Goal: Transaction & Acquisition: Register for event/course

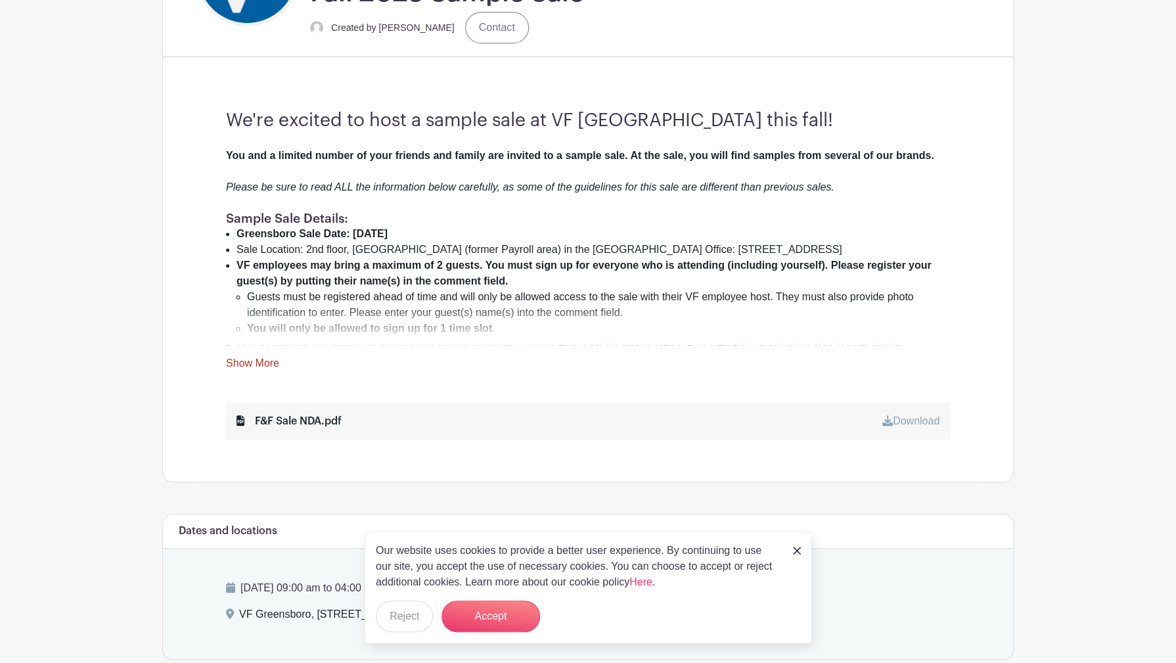
scroll to position [399, 0]
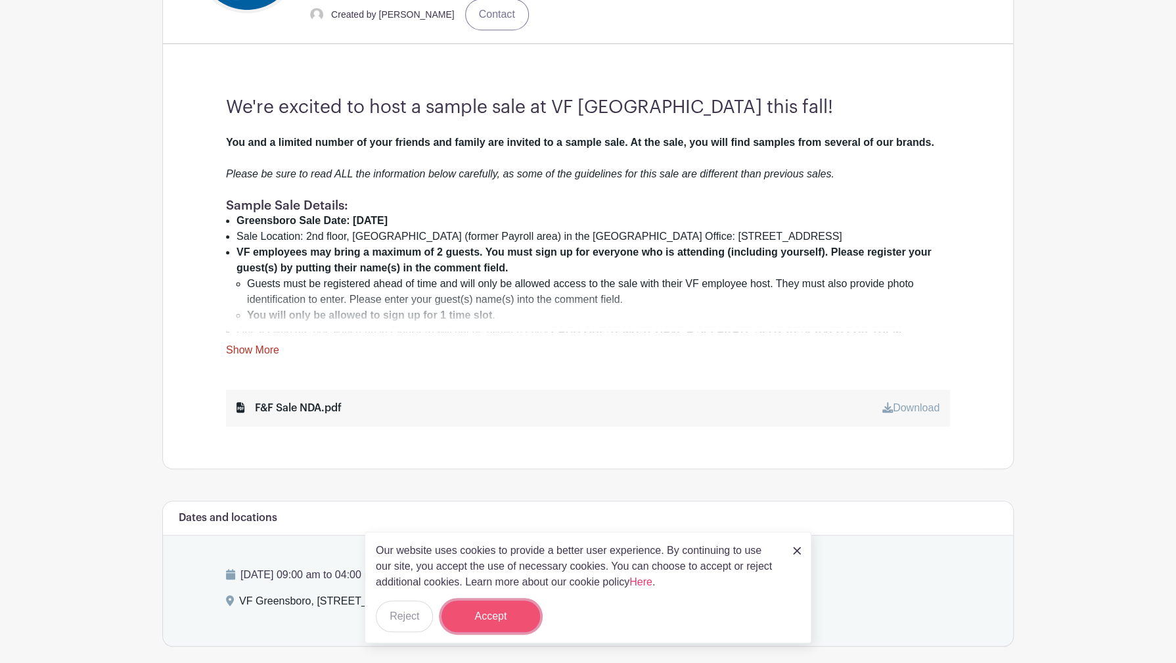
click at [507, 611] on button "Accept" at bounding box center [491, 617] width 99 height 32
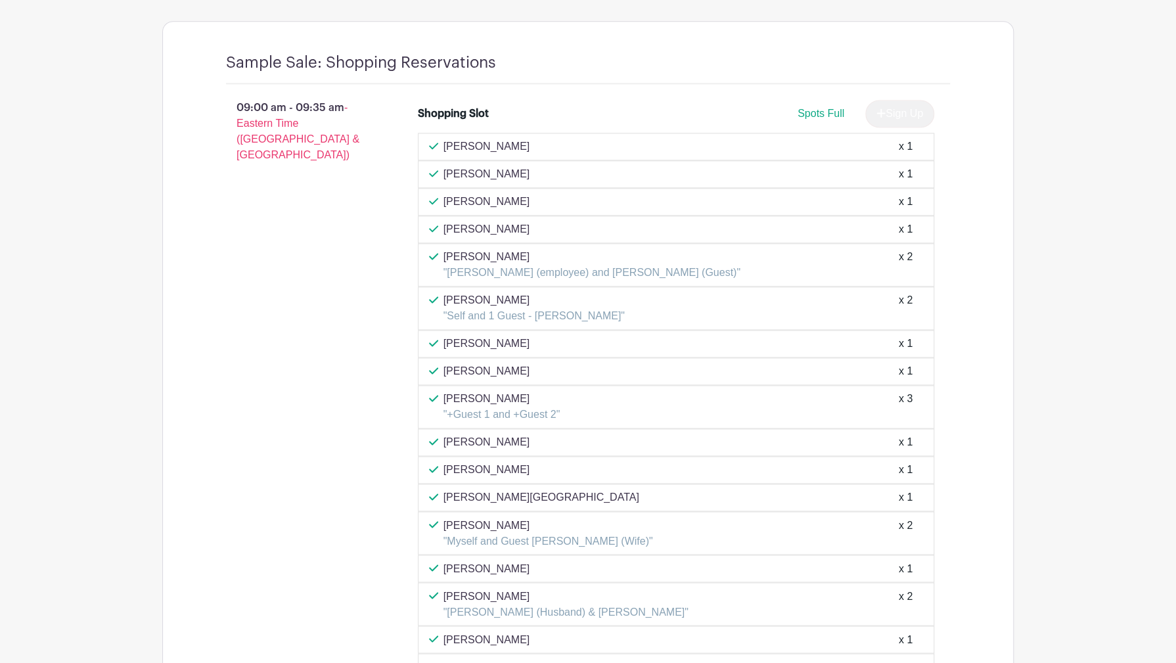
scroll to position [0, 0]
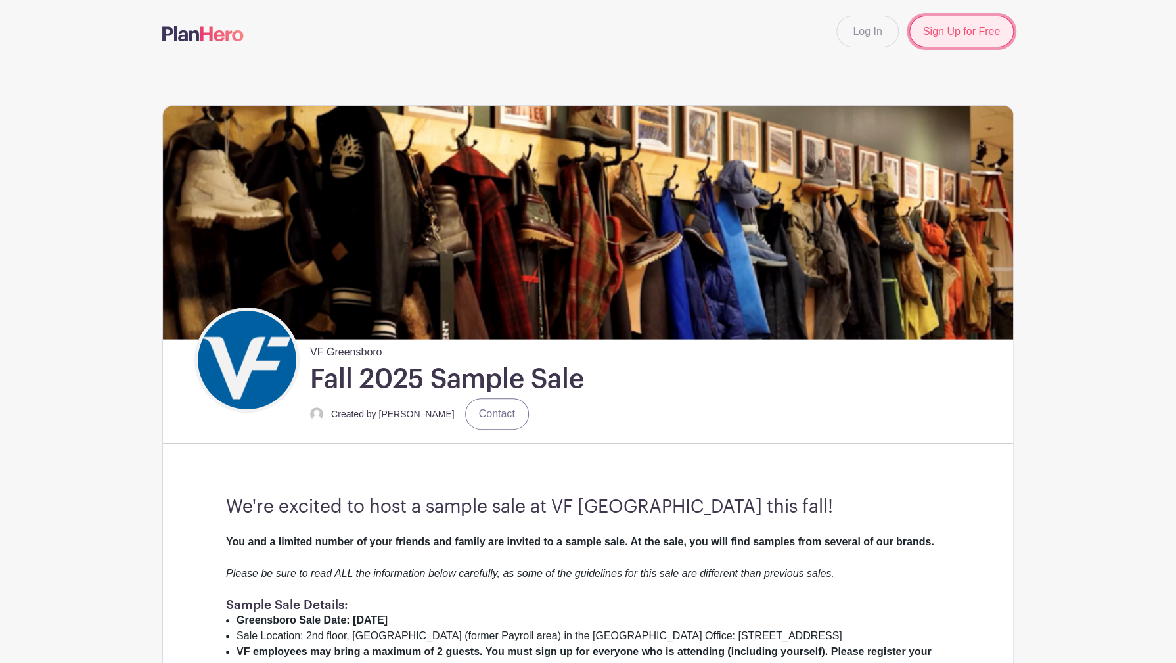
click at [986, 29] on link "Sign Up for Free" at bounding box center [961, 32] width 104 height 32
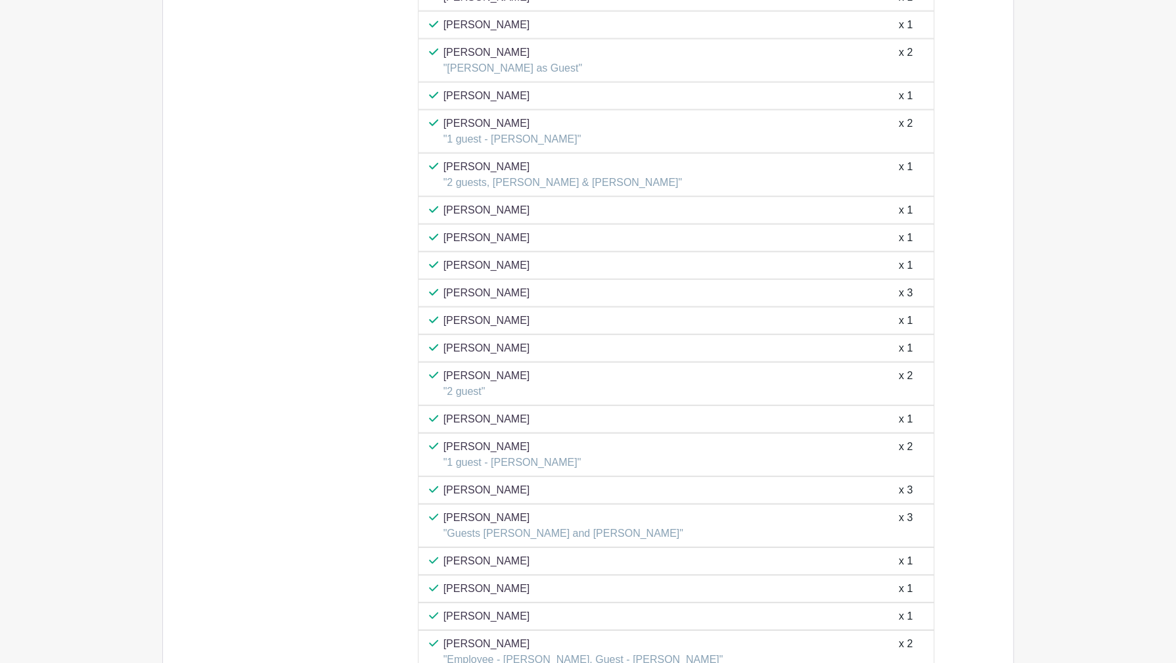
scroll to position [2114, 0]
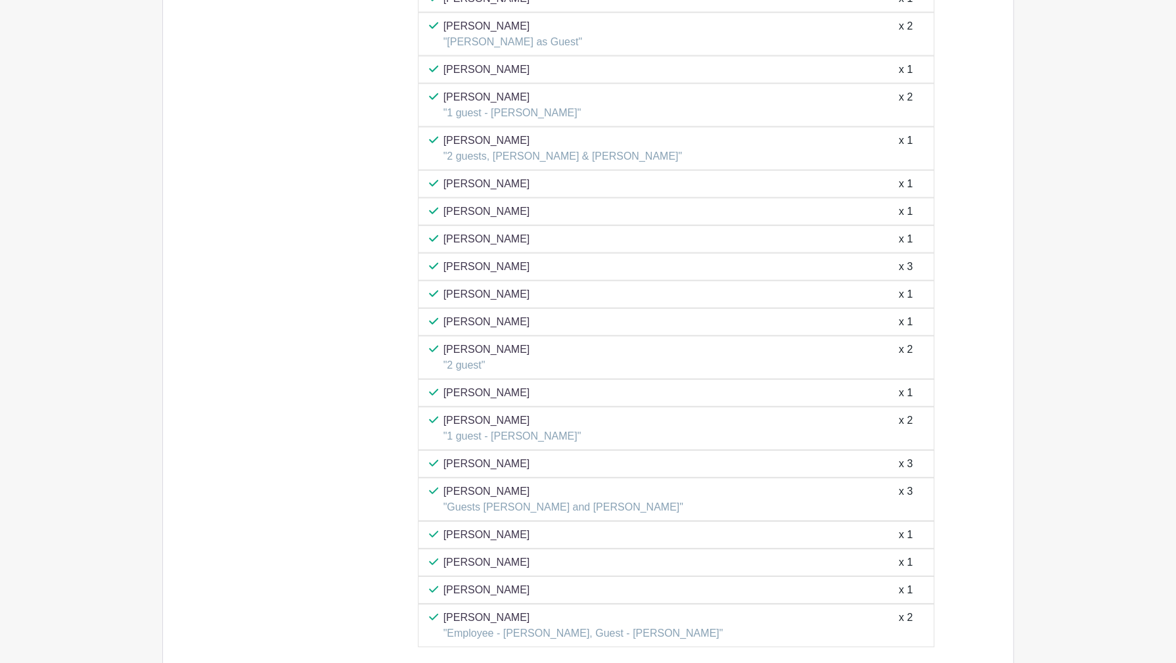
click at [830, 424] on div "Sankar Sambandham "1 guest - Sujatha Sankar" x 2" at bounding box center [676, 429] width 495 height 32
click at [583, 425] on div "Sankar Sambandham "1 guest - Sujatha Sankar" x 2" at bounding box center [676, 429] width 495 height 32
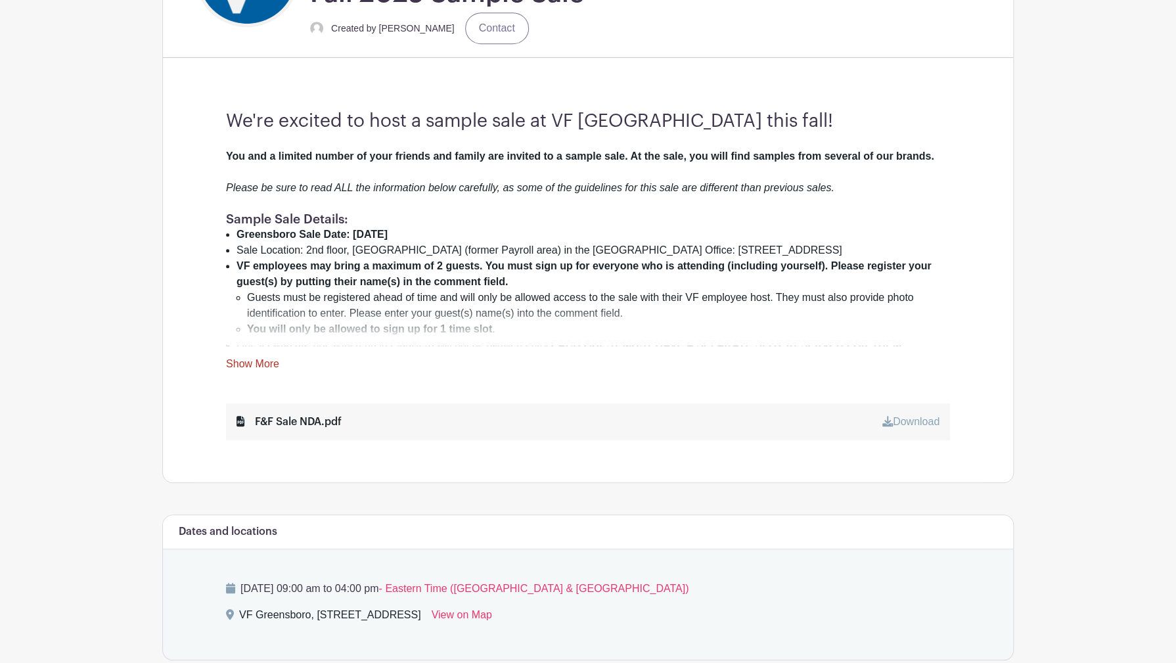
scroll to position [399, 0]
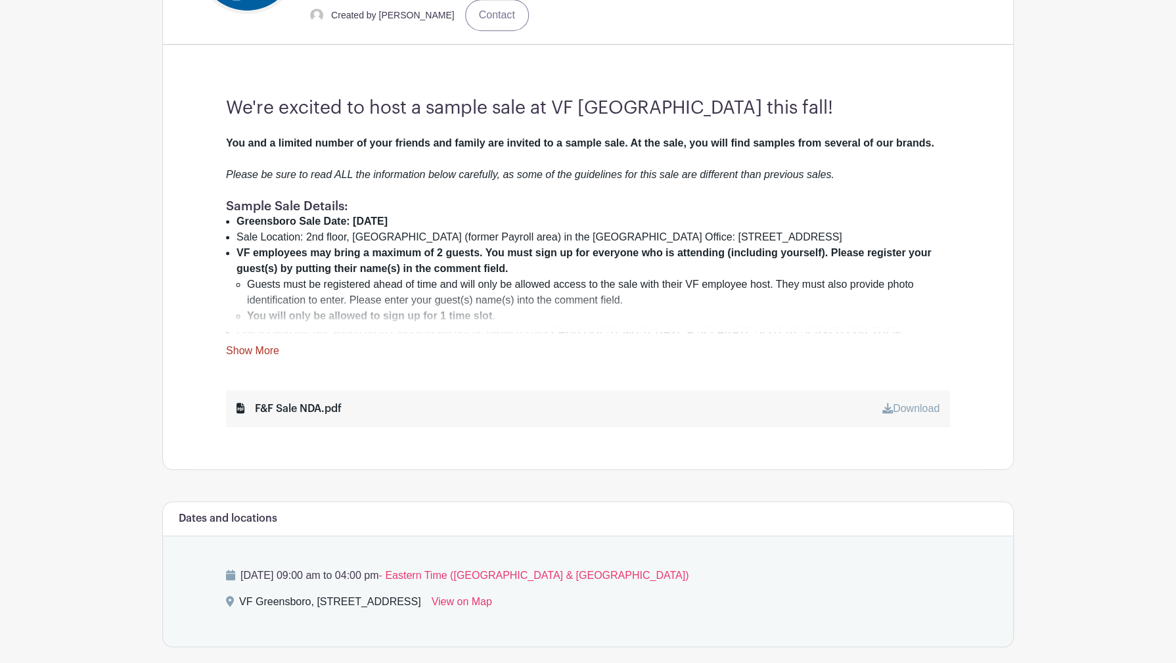
click at [258, 350] on link "Show More" at bounding box center [252, 353] width 53 height 16
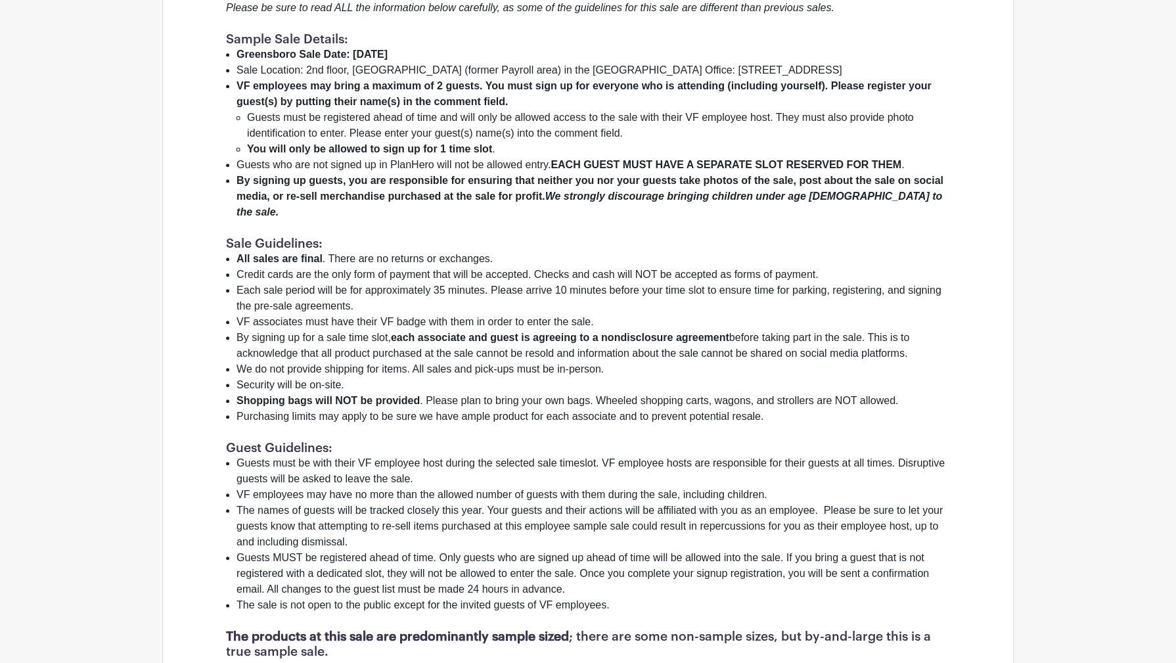
scroll to position [558, 0]
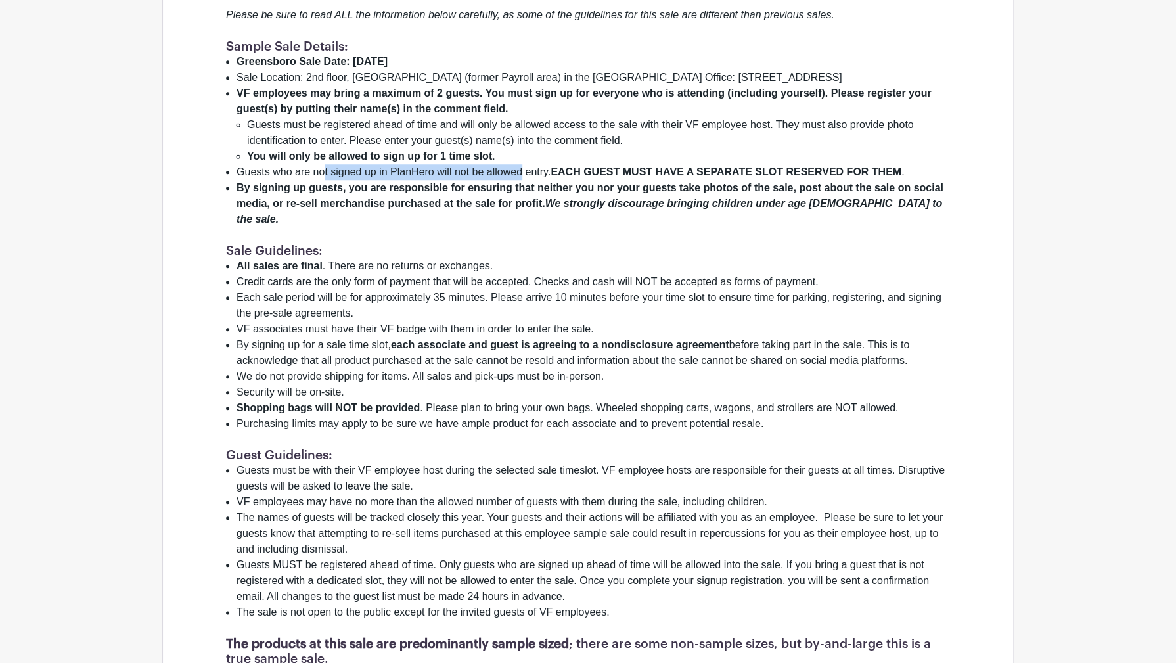
drag, startPoint x: 324, startPoint y: 166, endPoint x: 523, endPoint y: 168, distance: 199.1
click at [523, 168] on li "Guests who are not signed up in PlanHero will not be allowed entry. EACH GUEST …" at bounding box center [594, 172] width 714 height 16
drag, startPoint x: 523, startPoint y: 168, endPoint x: 638, endPoint y: 233, distance: 132.1
click at [638, 243] on h1 "Sale Guidelines:" at bounding box center [588, 250] width 724 height 15
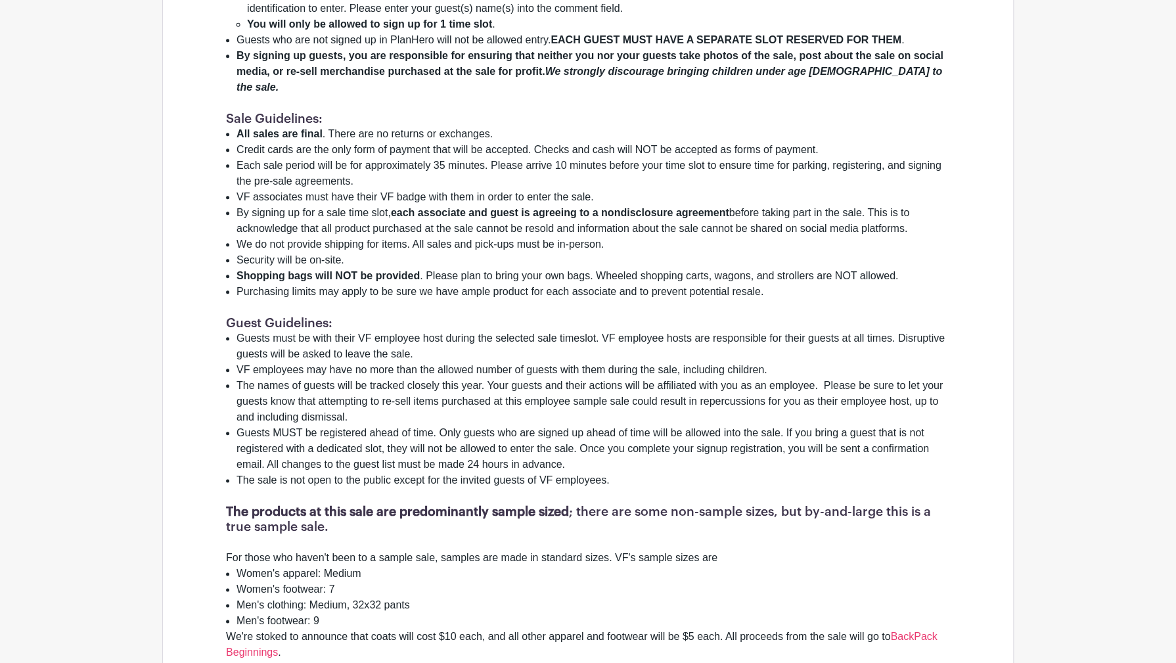
scroll to position [0, 0]
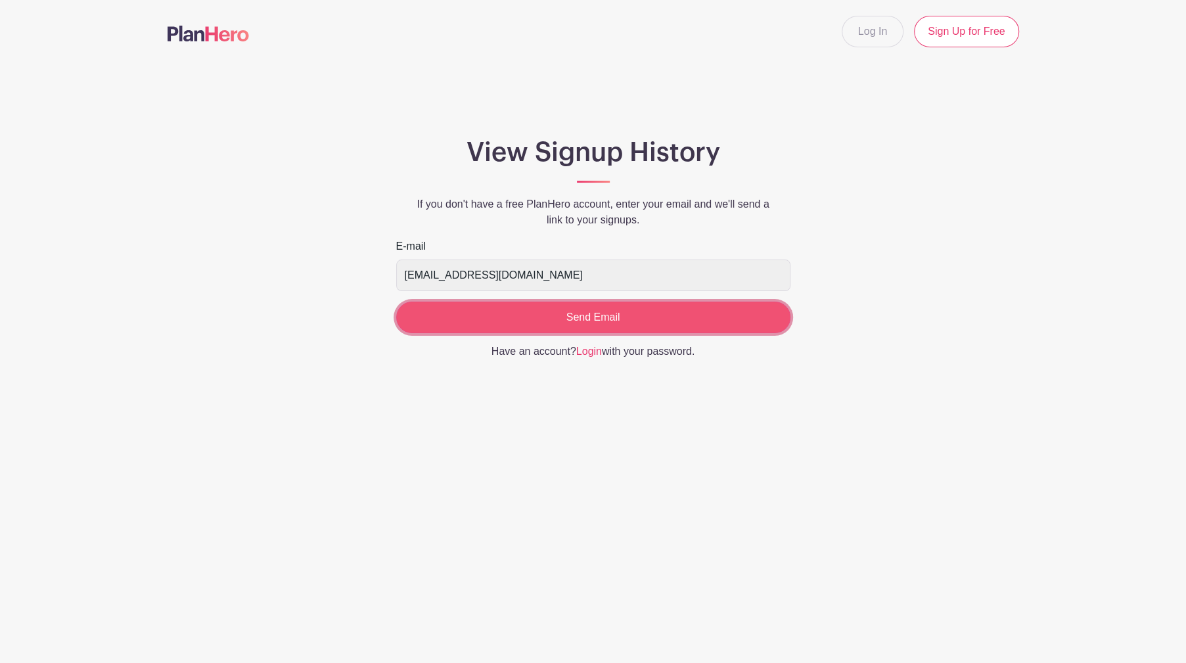
click at [577, 313] on input "Send Email" at bounding box center [593, 318] width 394 height 32
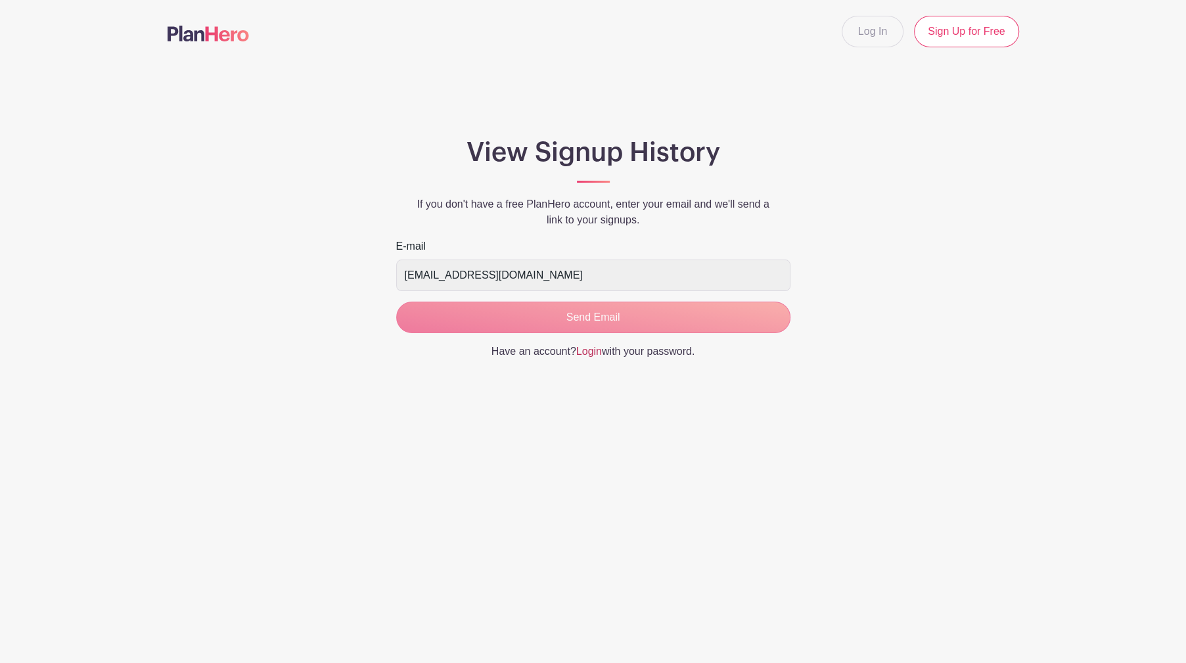
click at [589, 349] on link "Login" at bounding box center [589, 351] width 26 height 11
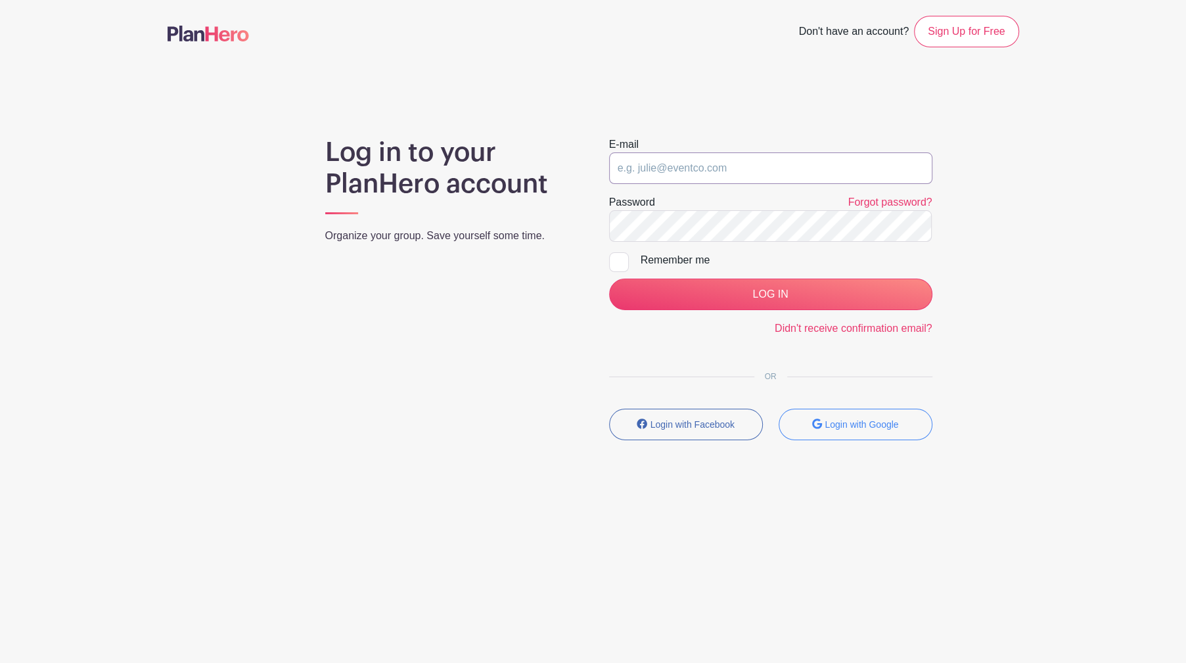
click at [646, 178] on input "email" at bounding box center [770, 168] width 323 height 32
type input "S"
type input "sankar_sambandham@vfc.com"
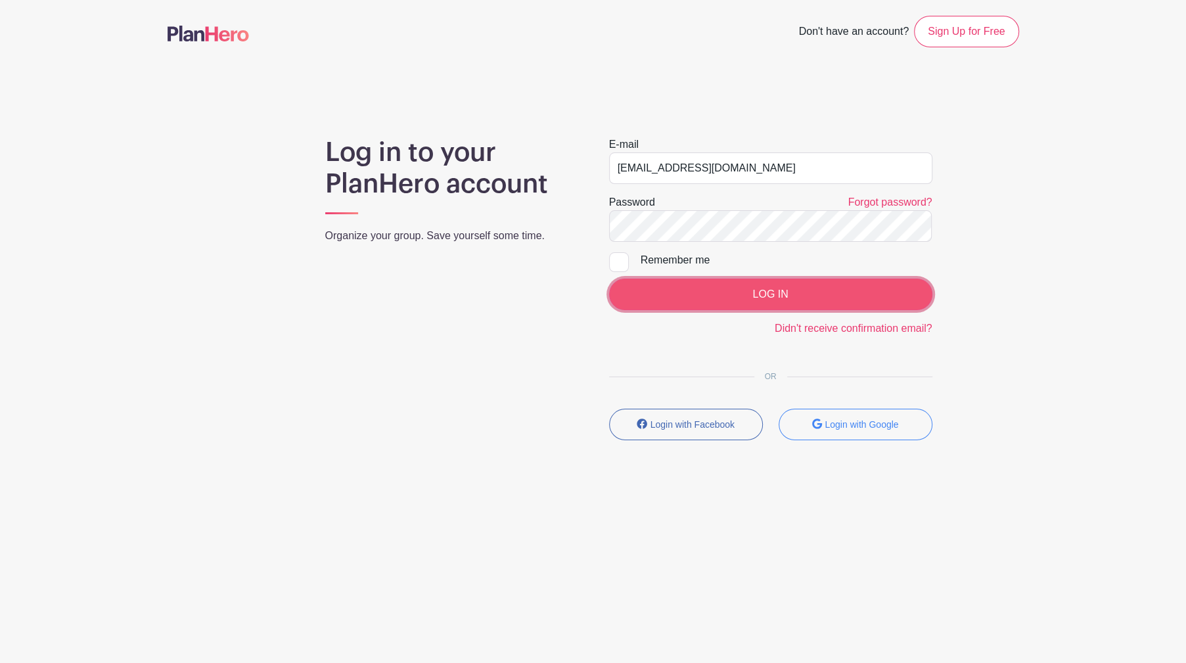
click at [767, 292] on input "LOG IN" at bounding box center [770, 295] width 323 height 32
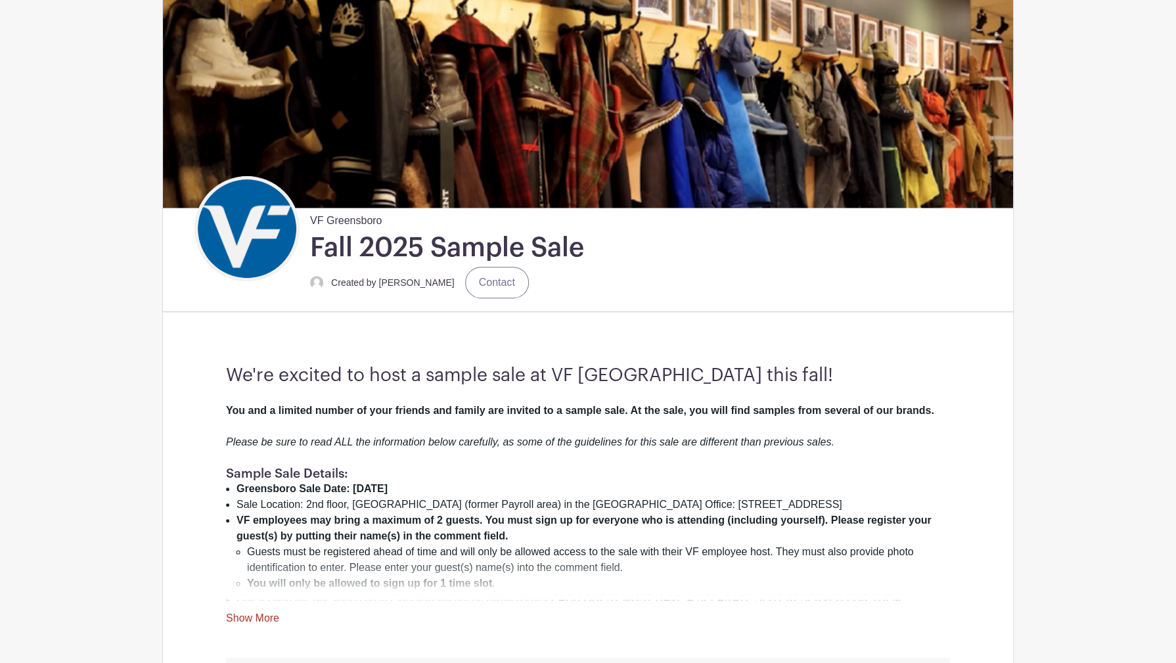
scroll to position [53, 0]
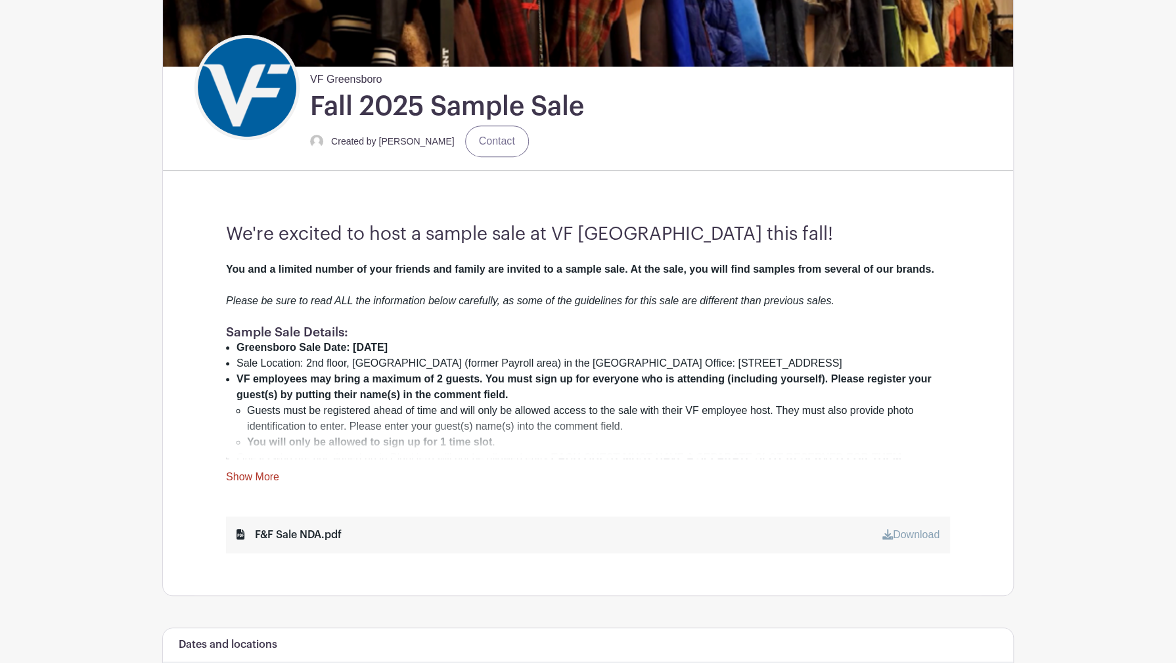
scroll to position [279, 0]
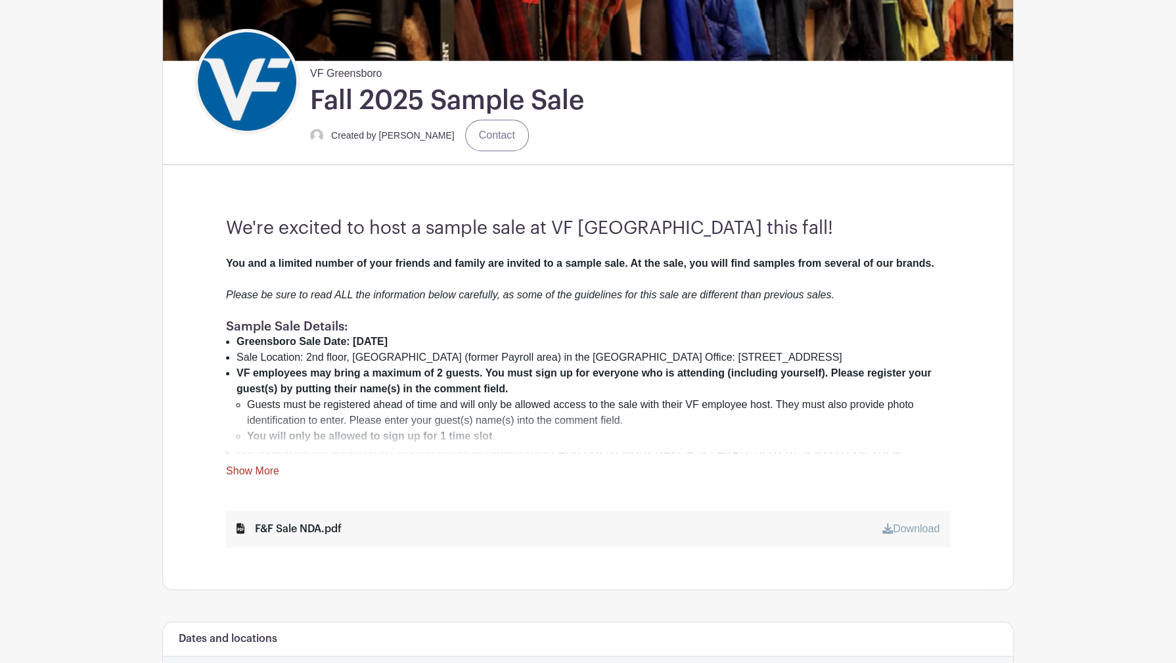
click at [255, 470] on link "Show More" at bounding box center [252, 473] width 53 height 16
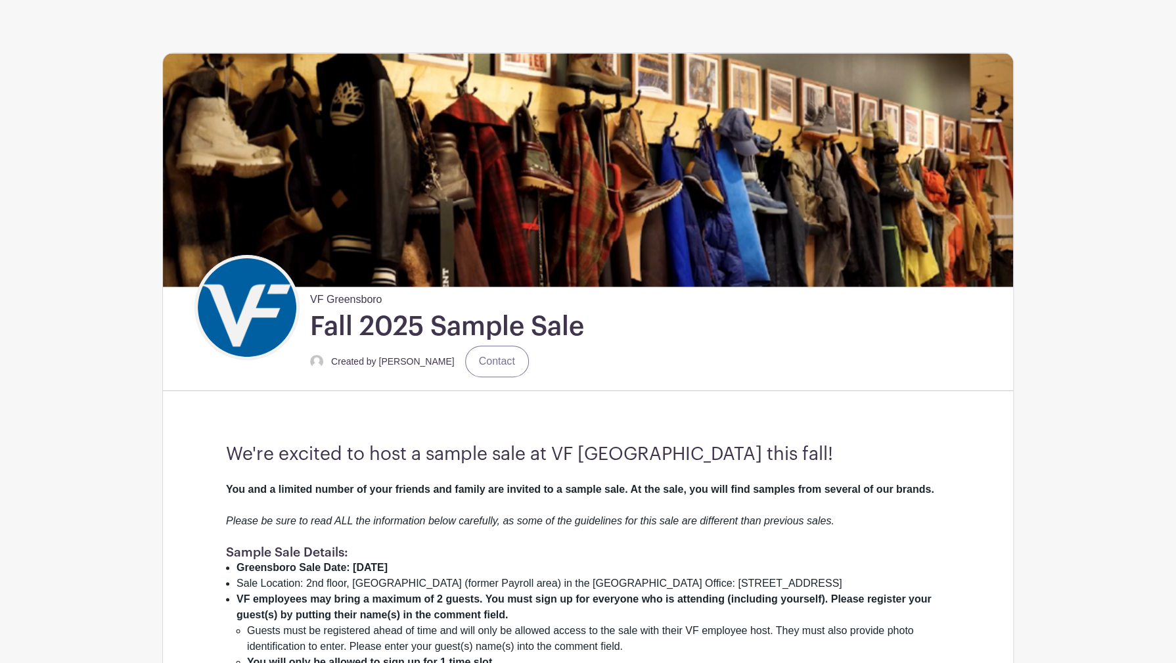
scroll to position [10, 0]
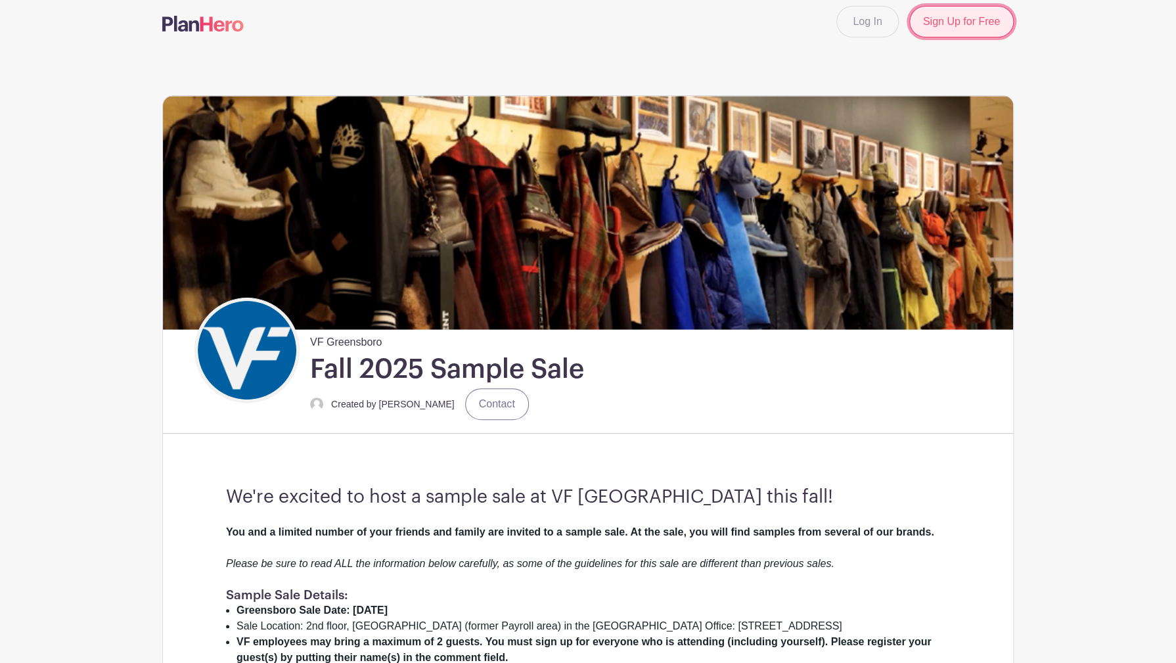
click at [971, 27] on link "Sign Up for Free" at bounding box center [961, 22] width 104 height 32
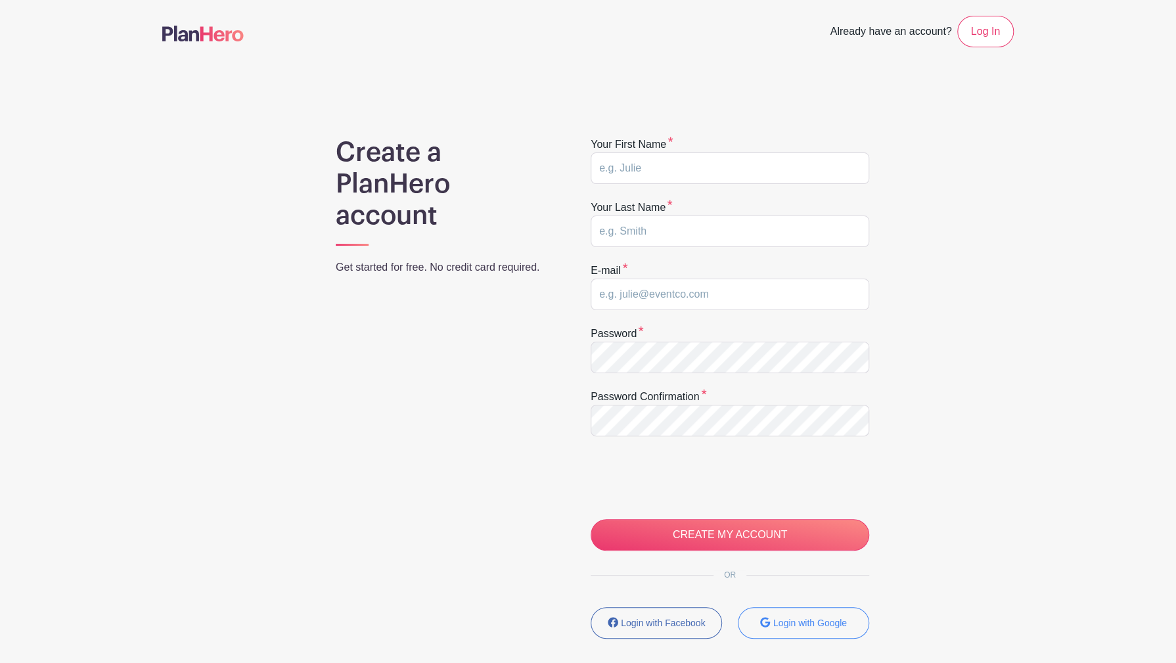
click at [1036, 179] on main "Already have an account? Log In Create a PlanHero account Get started for free.…" at bounding box center [588, 389] width 1176 height 779
click at [999, 34] on link "Log In" at bounding box center [985, 32] width 57 height 32
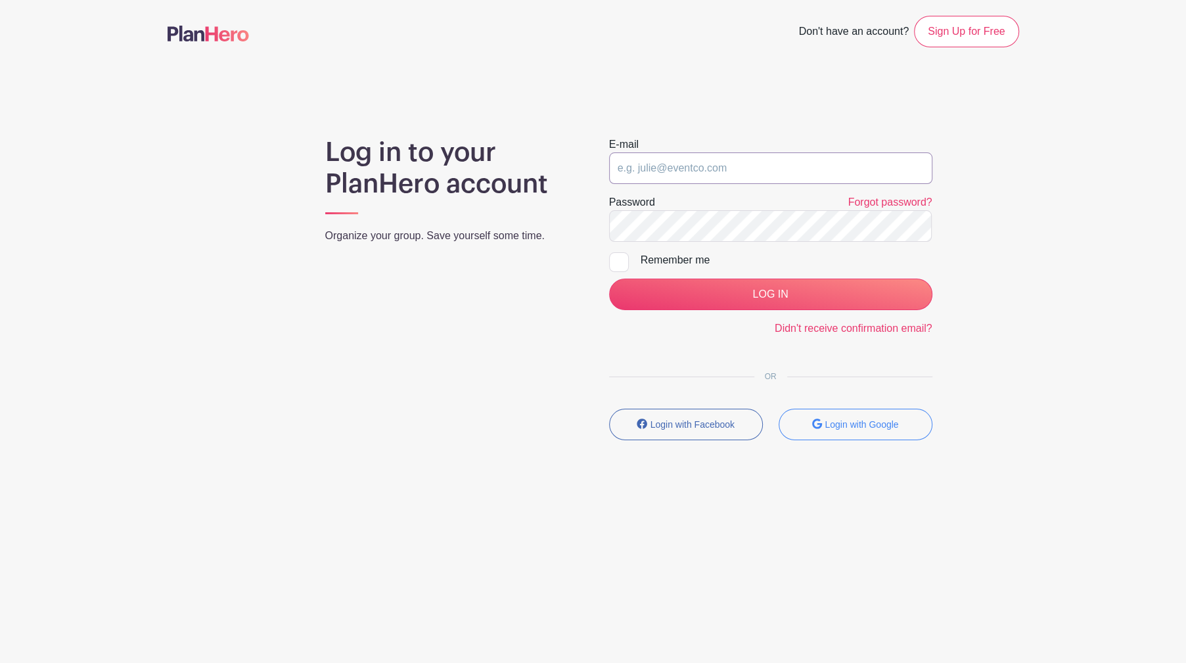
click at [808, 171] on input "email" at bounding box center [770, 168] width 323 height 32
type input "sankar_sambandham@vfc.com"
click at [903, 204] on link "Forgot password?" at bounding box center [890, 201] width 84 height 11
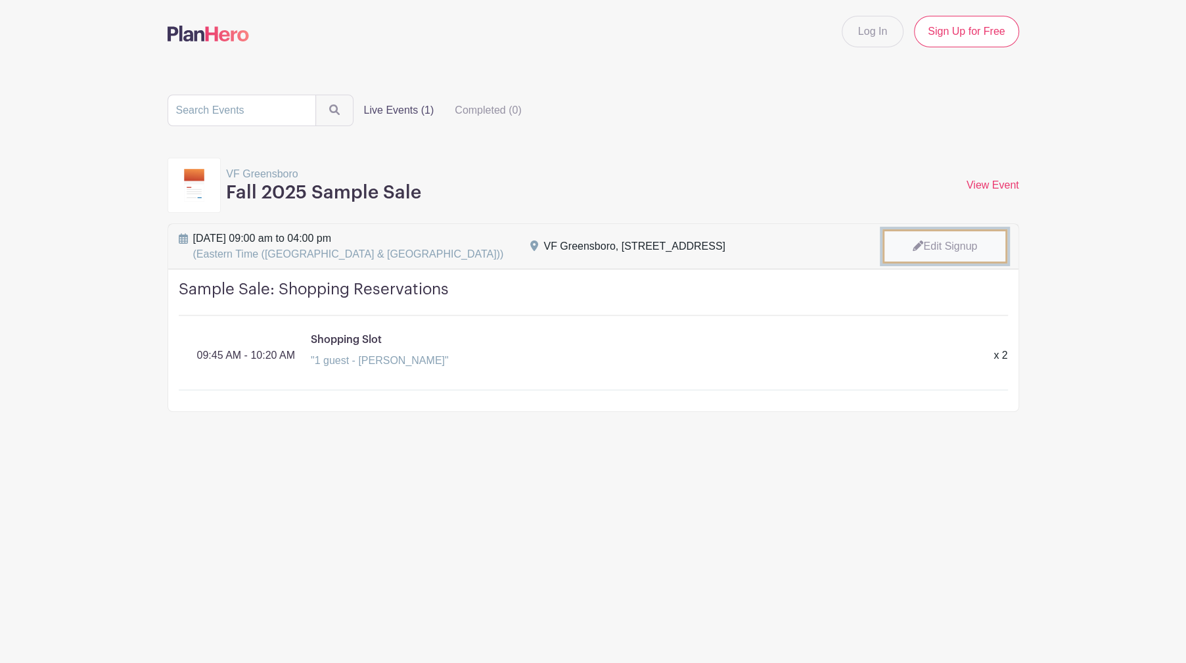
click at [965, 252] on link "Edit Signup" at bounding box center [944, 246] width 125 height 34
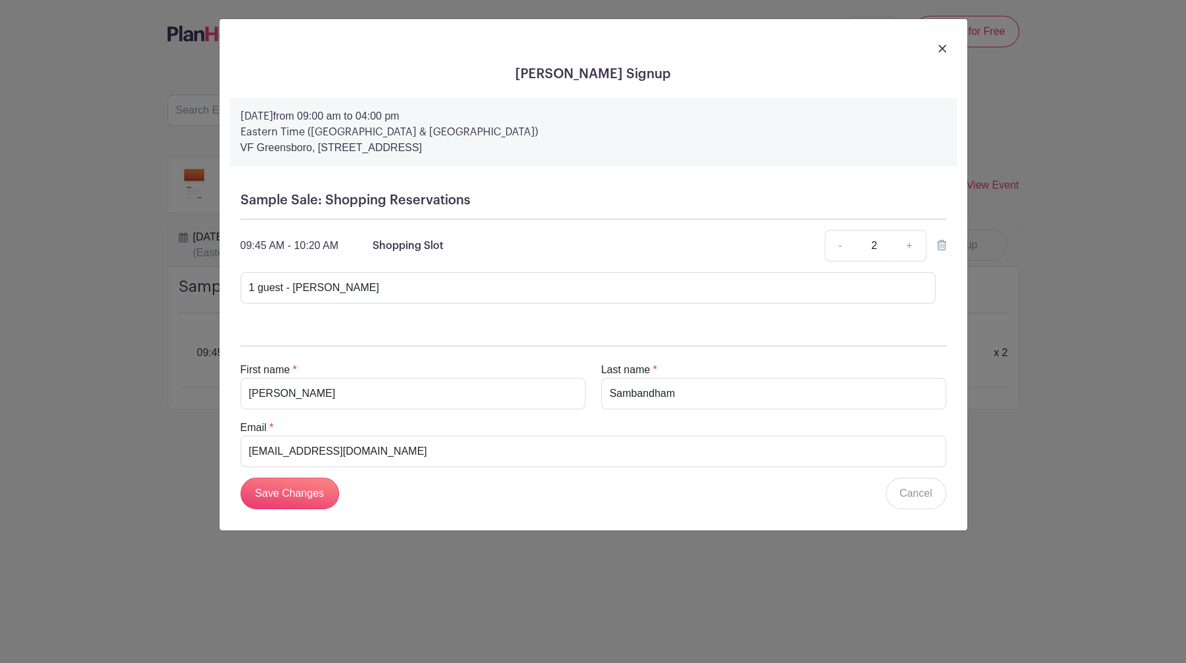
click at [940, 53] on link at bounding box center [942, 48] width 8 height 16
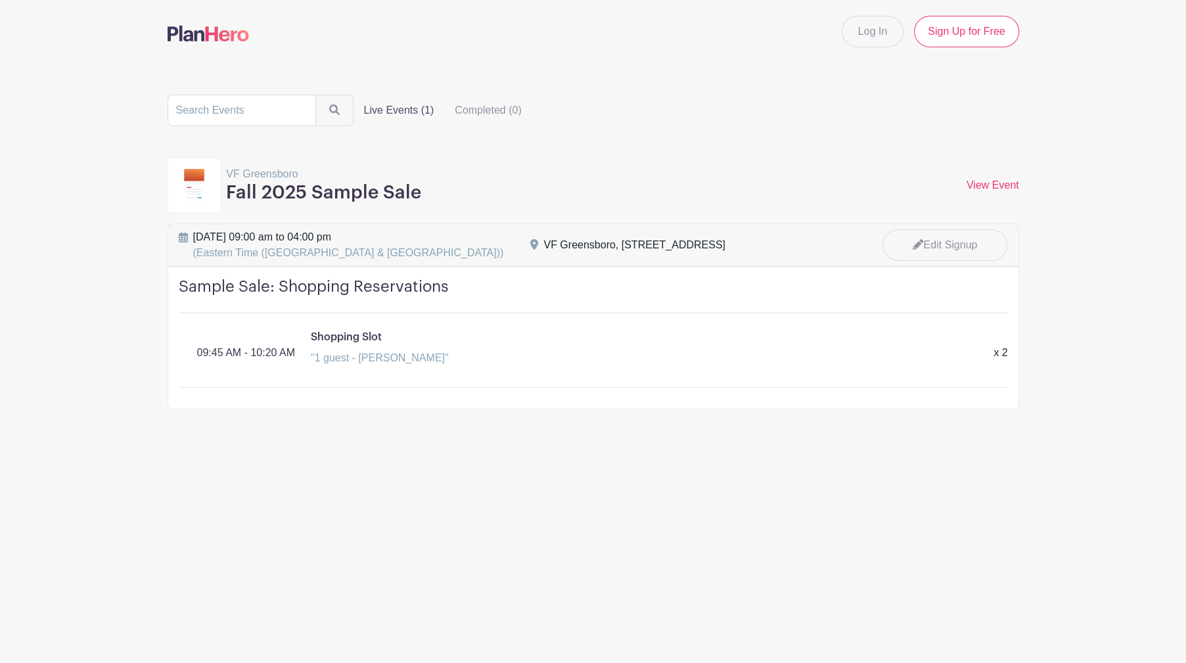
click at [1091, 161] on main "Log In Sign Up for Free Live Events (1) Completed (0) VF Greensboro Fall 2025 S…" at bounding box center [593, 245] width 1186 height 491
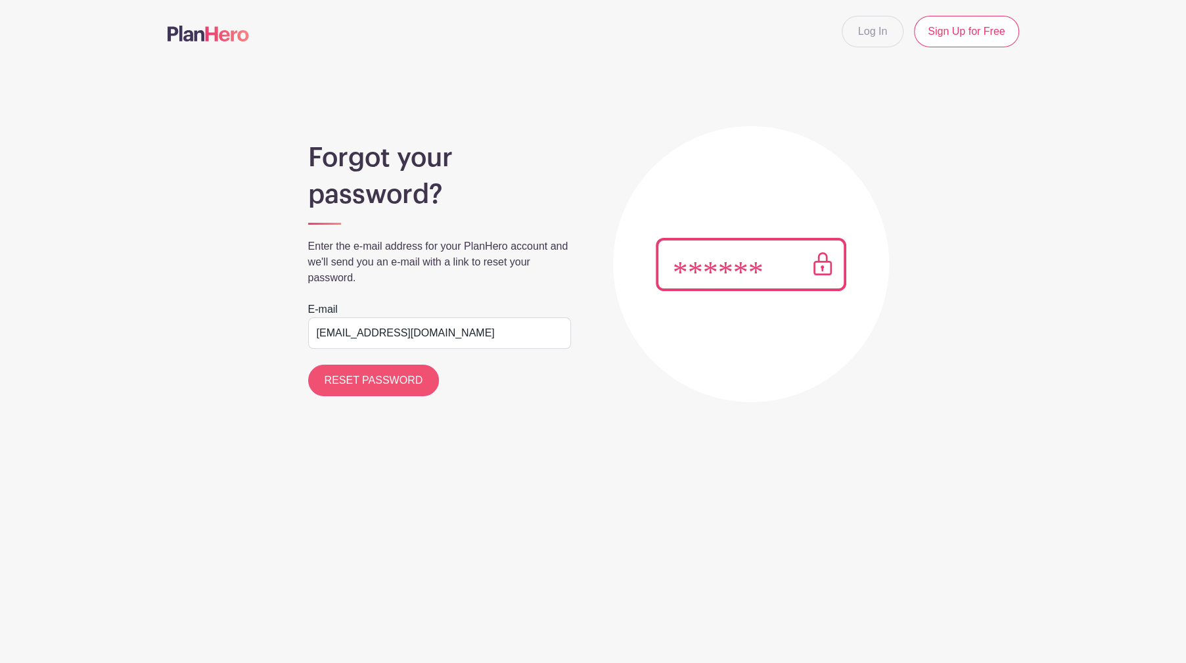
type input "[EMAIL_ADDRESS][DOMAIN_NAME]"
click at [408, 387] on input "RESET PASSWORD" at bounding box center [373, 381] width 131 height 32
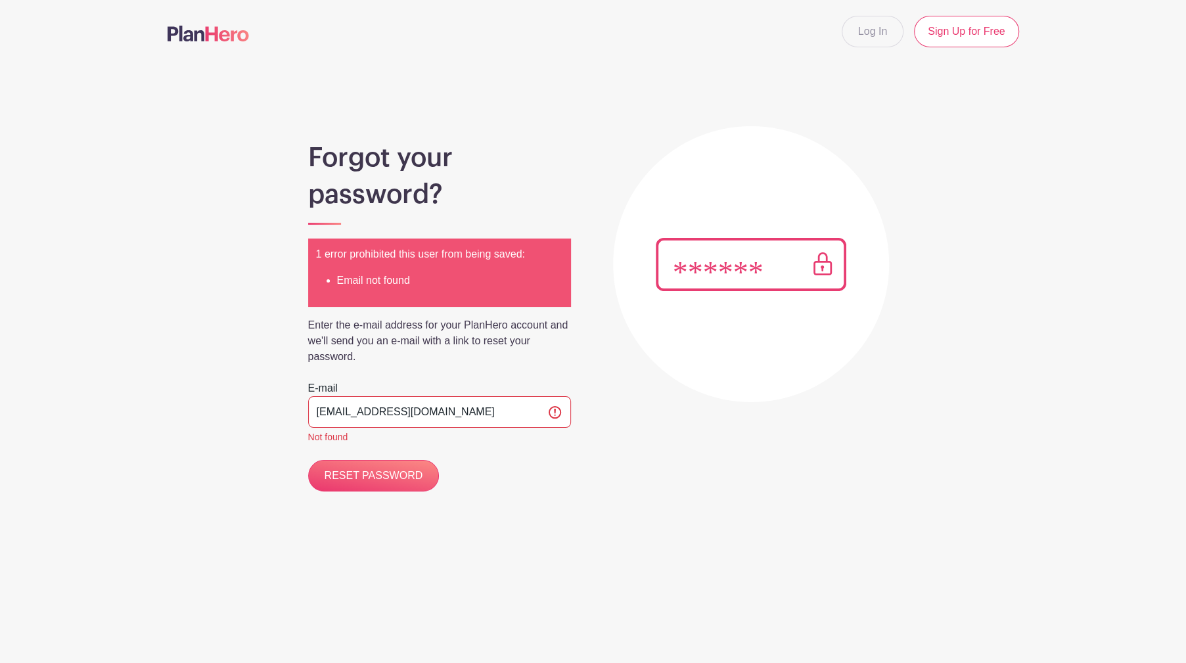
click at [606, 325] on div "Forgot your password? 1 error prohibited this user from being saved: Email not …" at bounding box center [594, 293] width 852 height 397
click at [509, 403] on input "[EMAIL_ADDRESS][DOMAIN_NAME]" at bounding box center [439, 412] width 263 height 32
click at [946, 30] on link "Sign Up for Free" at bounding box center [966, 32] width 104 height 32
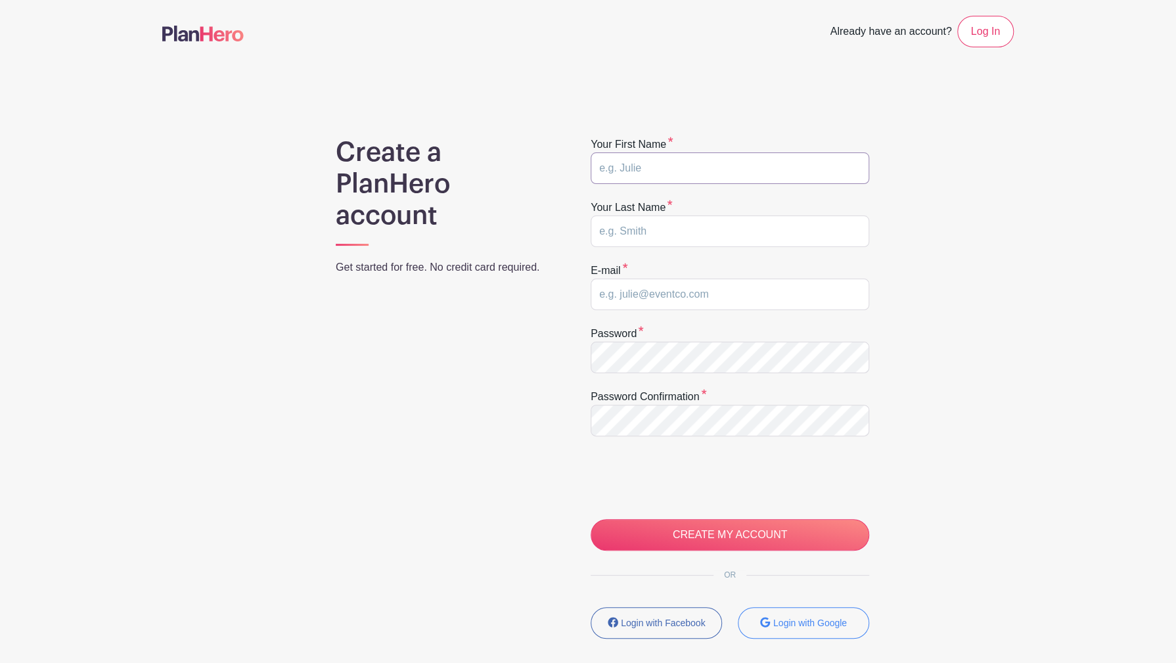
click at [702, 161] on input "text" at bounding box center [730, 168] width 279 height 32
type input "Sujatha"
type input "Sankar"
type input "sujasankar@yahoo.com"
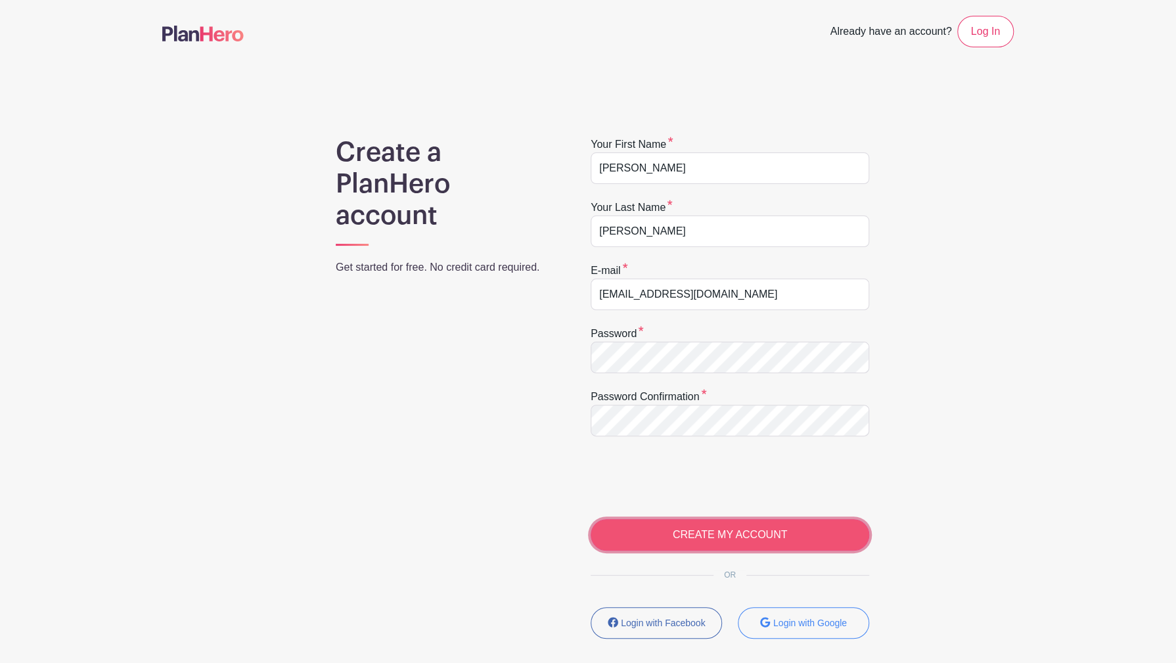
click at [711, 535] on input "CREATE MY ACCOUNT" at bounding box center [730, 535] width 279 height 32
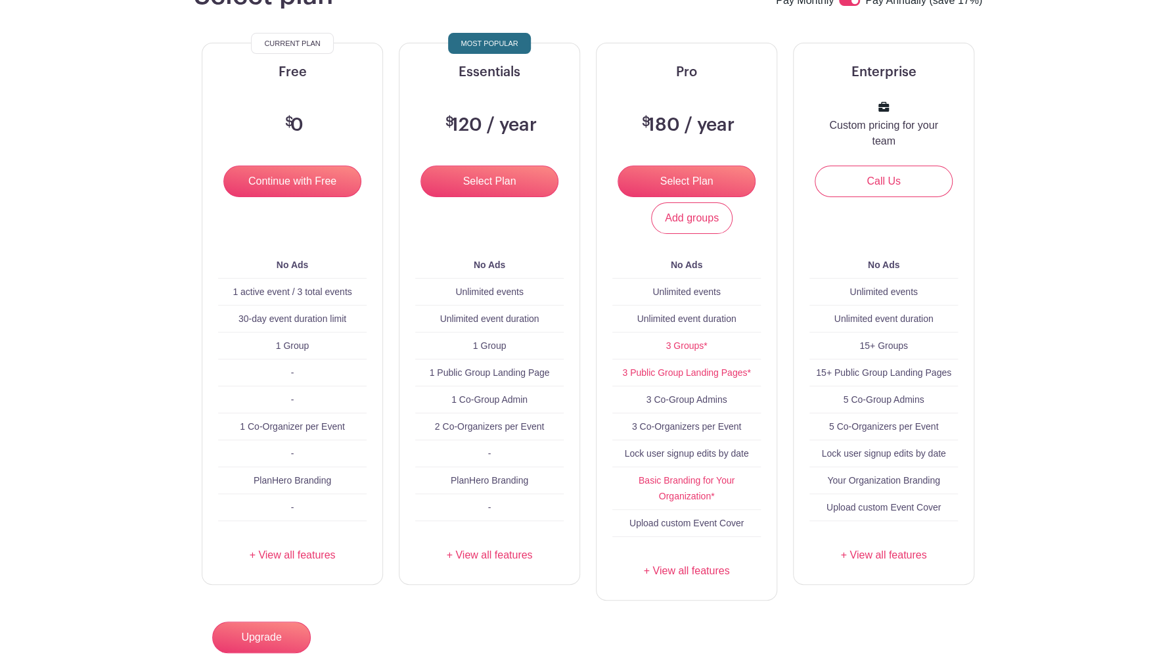
scroll to position [157, 0]
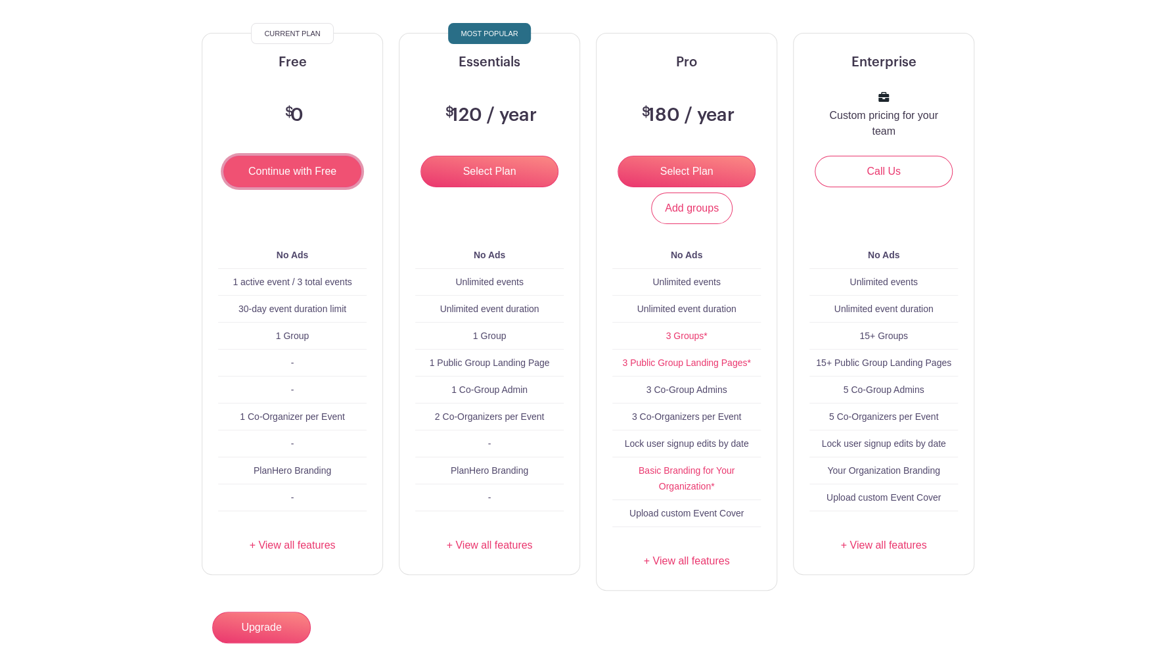
click at [308, 172] on input "Continue with Free" at bounding box center [292, 172] width 138 height 32
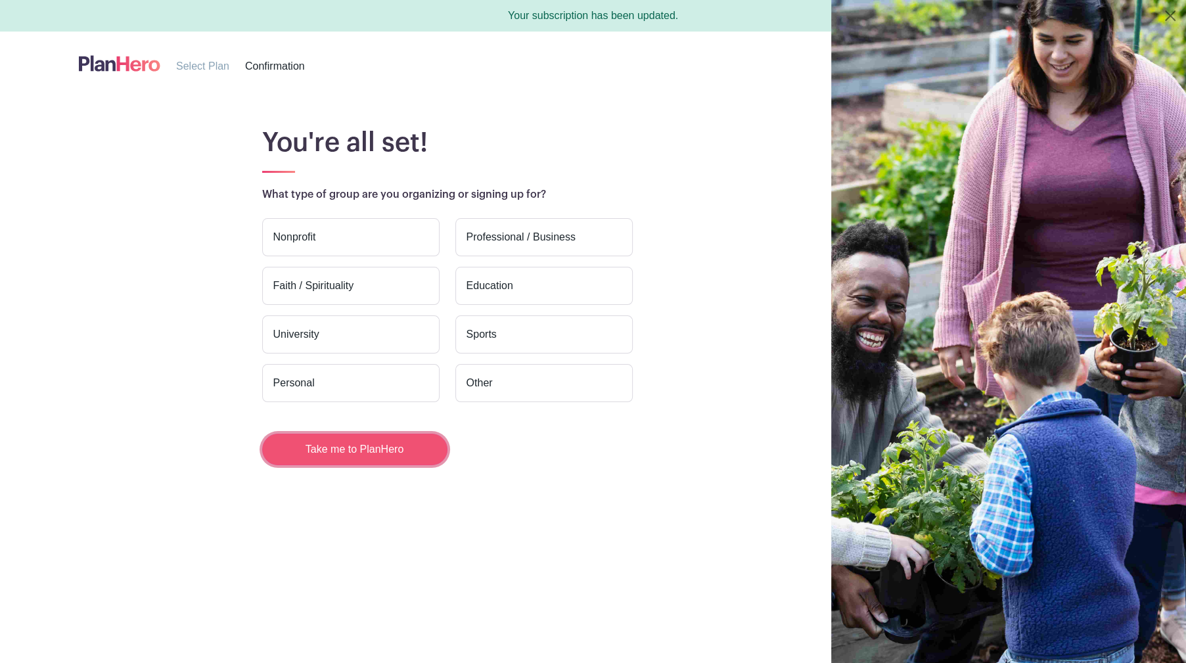
click at [373, 457] on button "Take me to PlanHero" at bounding box center [354, 450] width 185 height 32
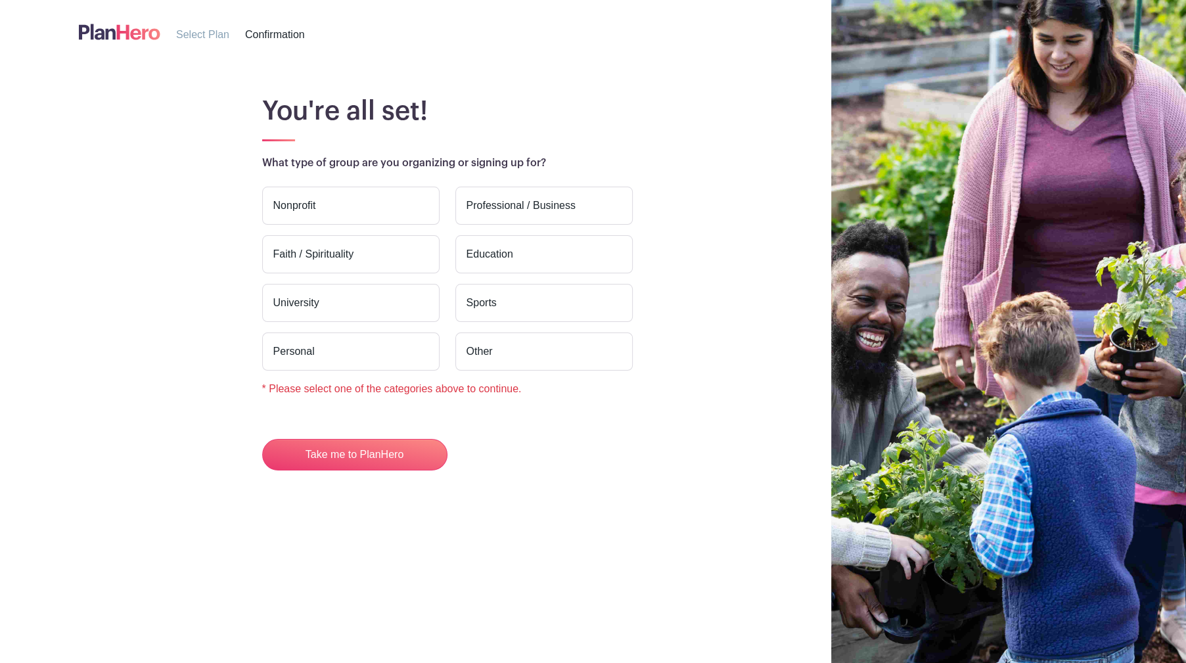
click at [372, 352] on label "Personal" at bounding box center [350, 351] width 177 height 38
click at [0, 0] on input "Personal" at bounding box center [0, 0] width 0 height 0
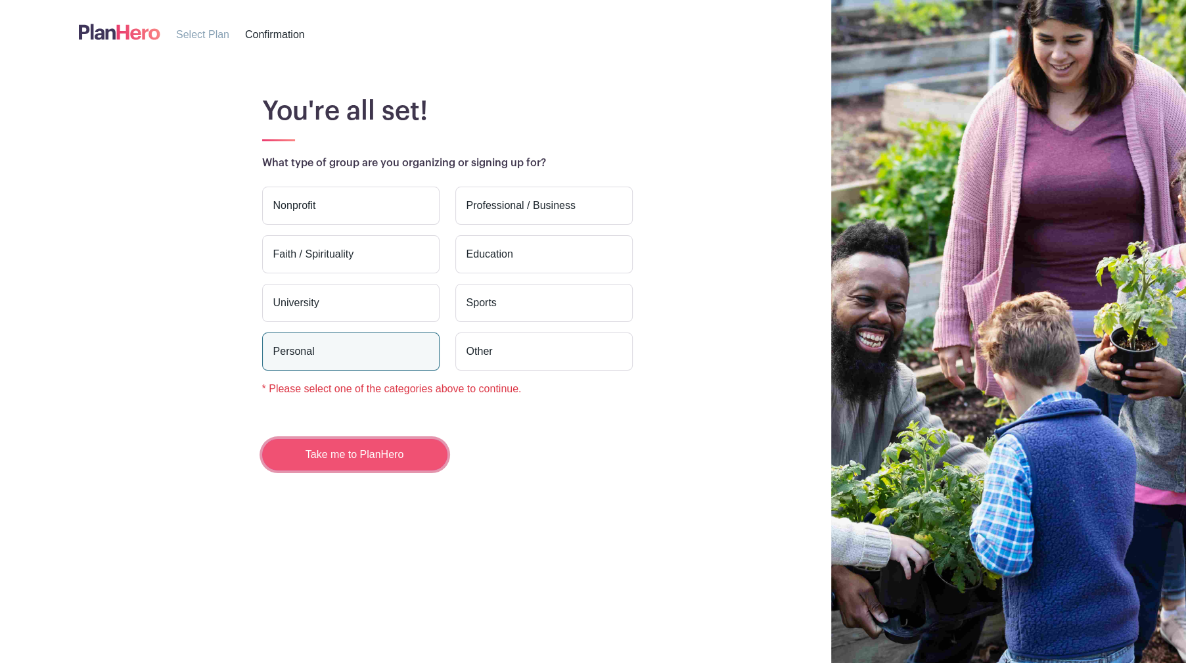
click at [368, 453] on button "Take me to PlanHero" at bounding box center [354, 455] width 185 height 32
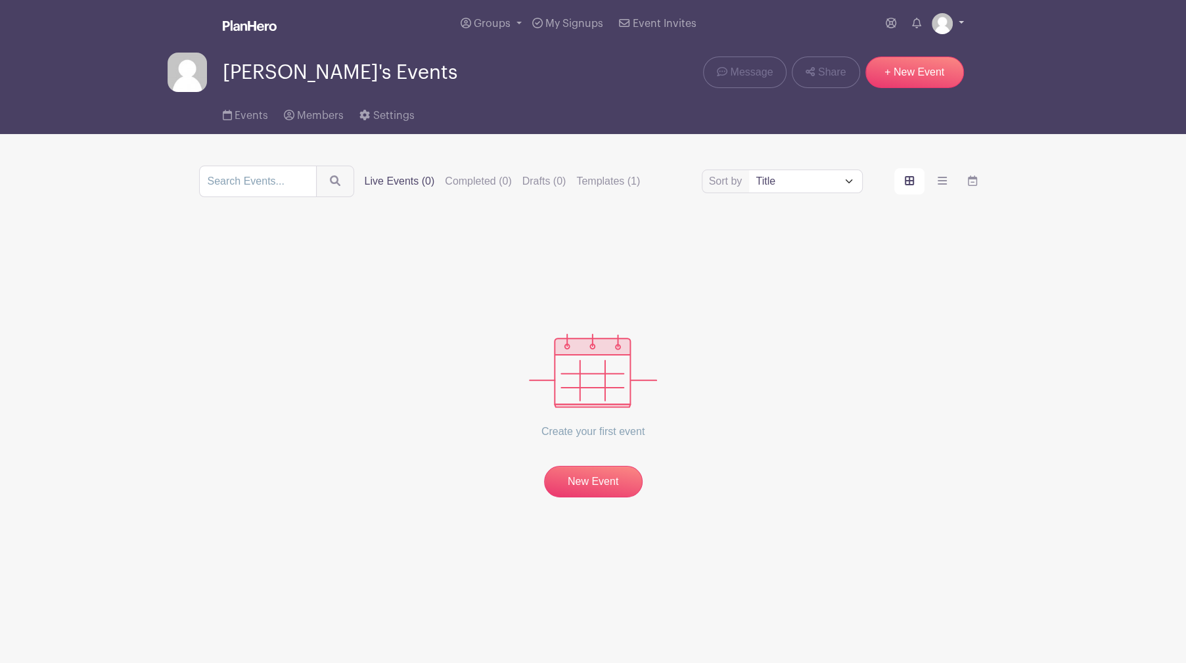
click at [961, 19] on link at bounding box center [948, 23] width 32 height 21
click at [895, 84] on link "Logout" at bounding box center [911, 86] width 104 height 21
